Goal: Navigation & Orientation: Go to known website

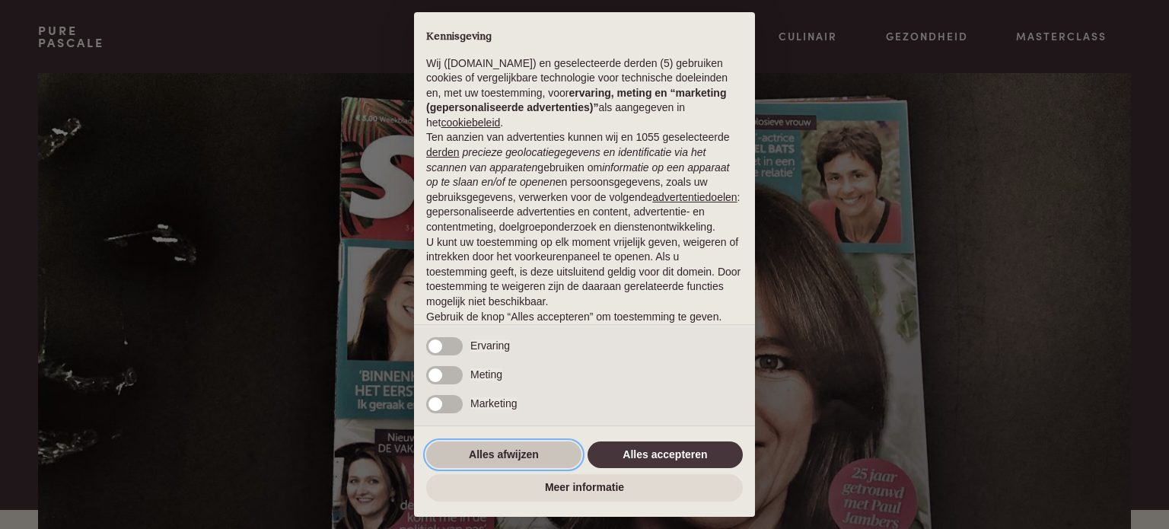
click at [463, 456] on button "Alles afwijzen" at bounding box center [503, 454] width 155 height 27
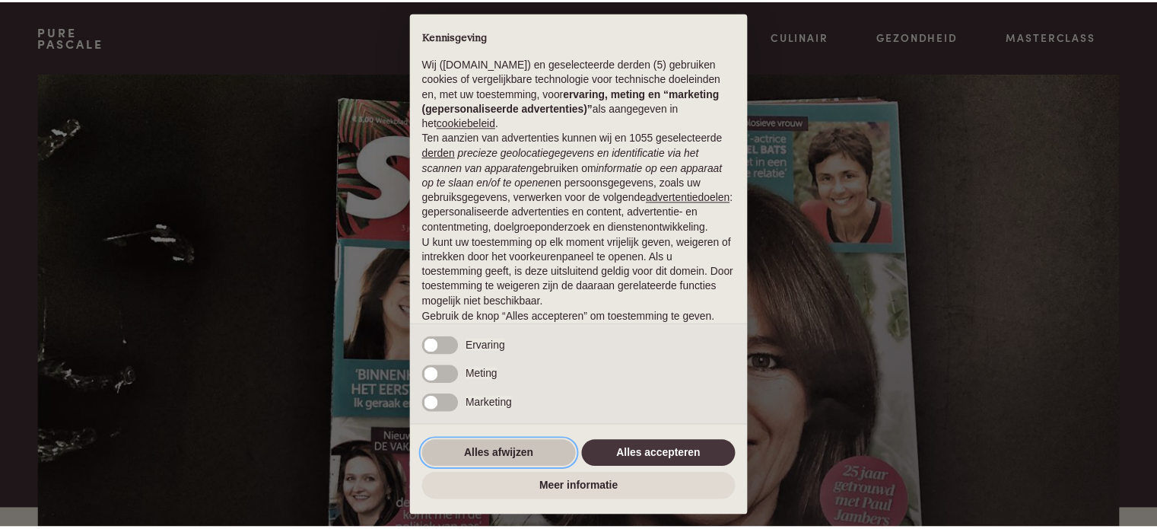
scroll to position [82, 0]
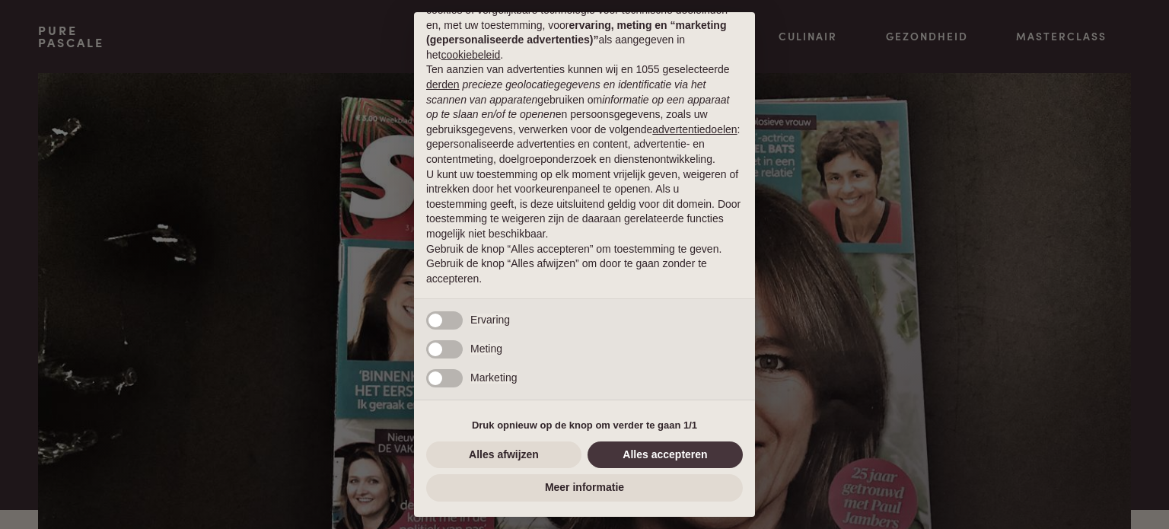
click at [80, 41] on div "× Kennisgeving Wij (purepascale.com) en geselecteerde derden (5) gebruiken cook…" at bounding box center [584, 264] width 1169 height 529
click at [463, 453] on button "Alles afwijzen" at bounding box center [503, 454] width 155 height 27
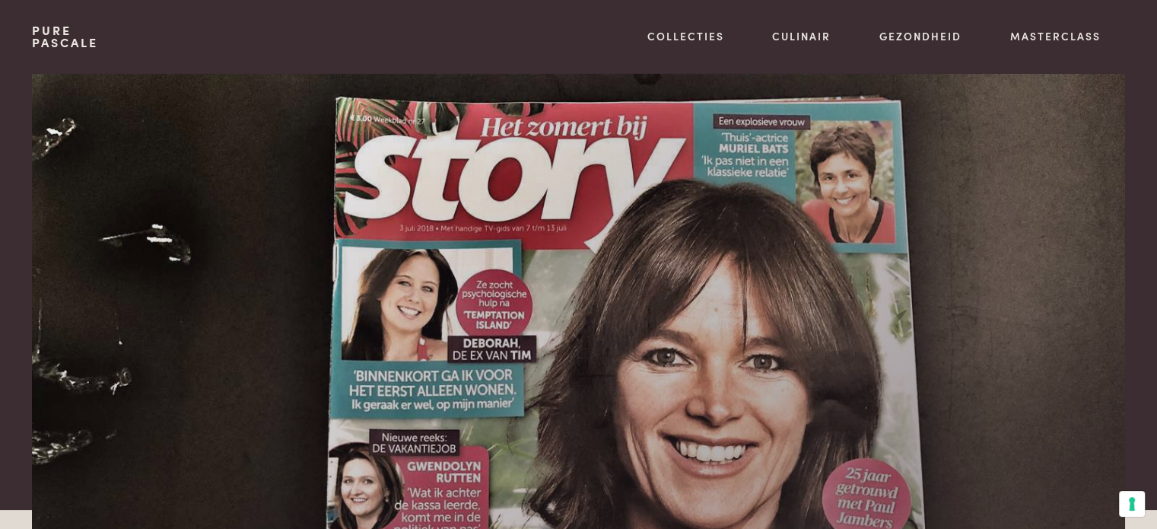
click at [65, 39] on link "Pure Pascale" at bounding box center [65, 36] width 66 height 24
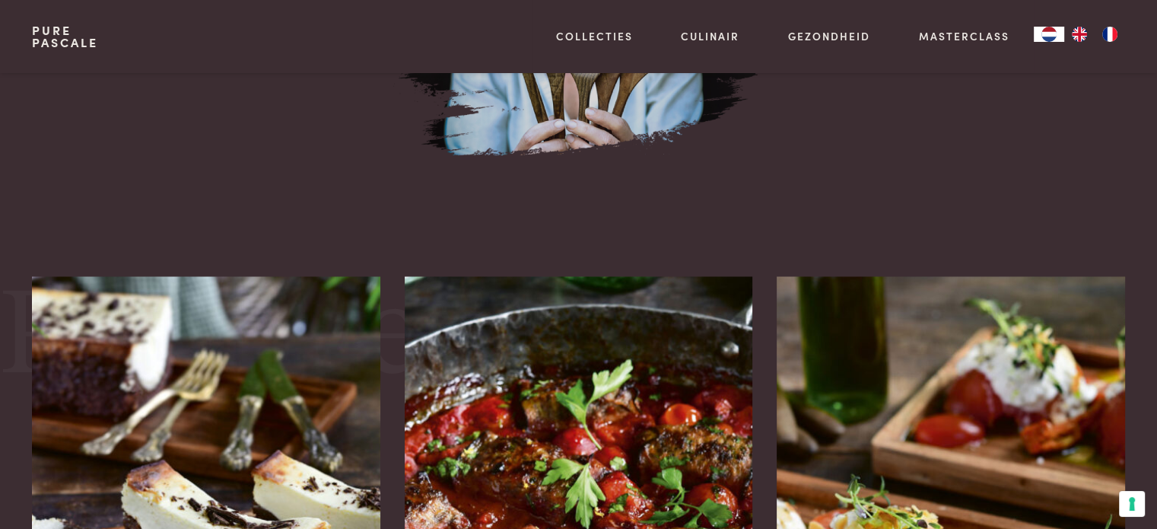
scroll to position [1293, 0]
